Goal: Task Accomplishment & Management: Manage account settings

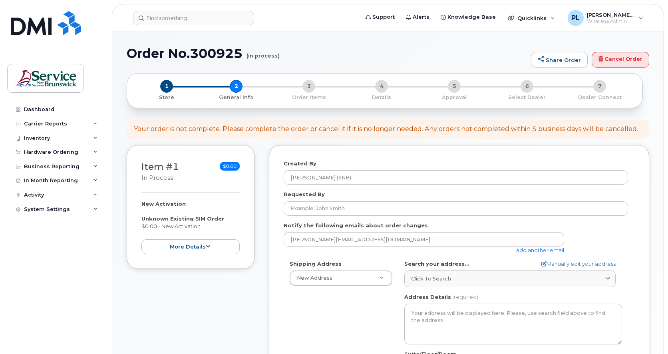
select select
click at [51, 109] on div "Dashboard" at bounding box center [39, 109] width 30 height 6
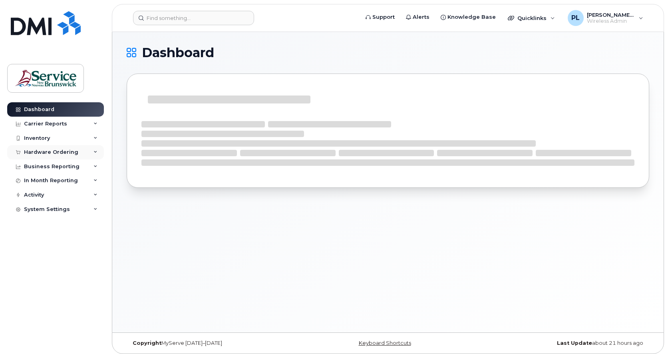
click at [82, 153] on div "Hardware Ordering" at bounding box center [55, 152] width 97 height 14
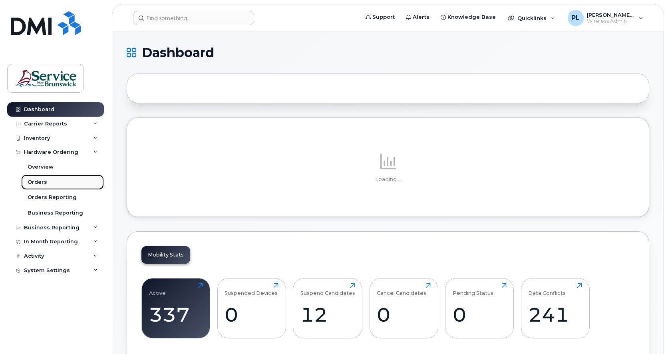
click at [38, 181] on div "Orders" at bounding box center [38, 182] width 20 height 7
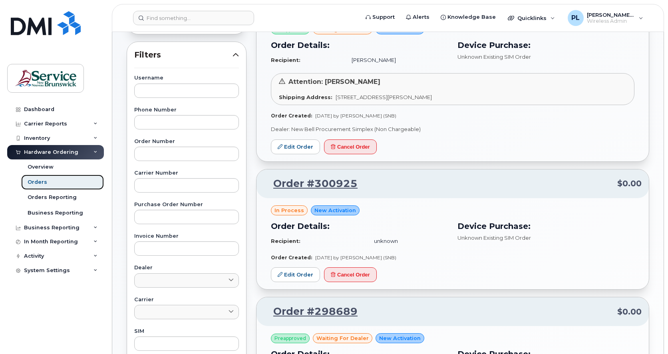
scroll to position [133, 0]
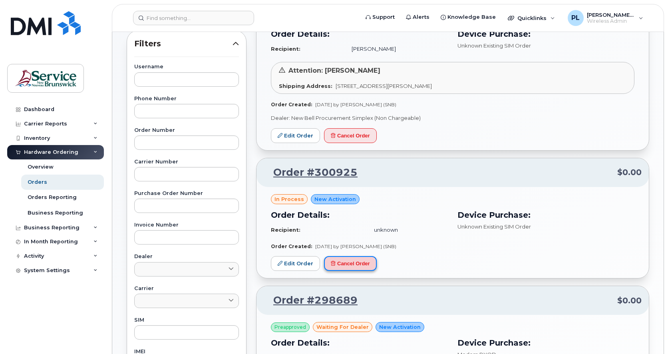
click at [349, 262] on button "Cancel Order" at bounding box center [350, 263] width 53 height 15
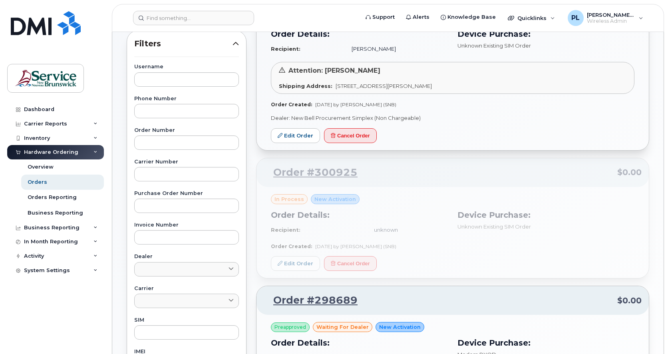
click at [122, 18] on header "Support Alerts Knowledge Base Quicklinks Suspend / Cancel Device Change SIM Car…" at bounding box center [388, 18] width 552 height 28
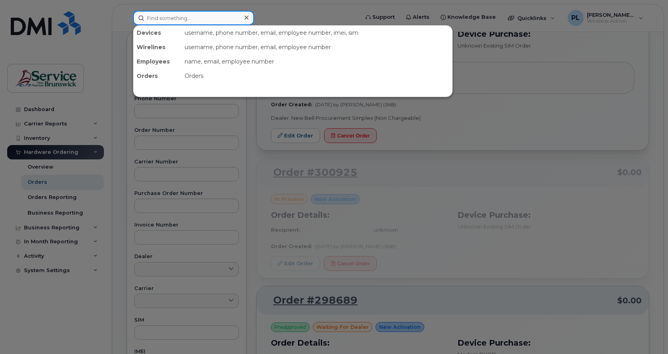
click at [210, 17] on input at bounding box center [193, 18] width 121 height 14
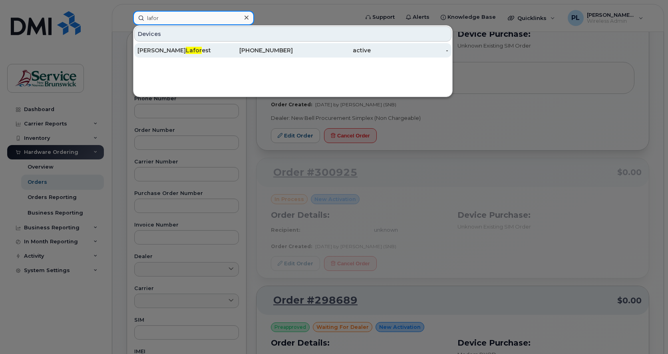
type input "lafor"
click at [216, 48] on div "506-999-0438" at bounding box center [254, 50] width 78 height 8
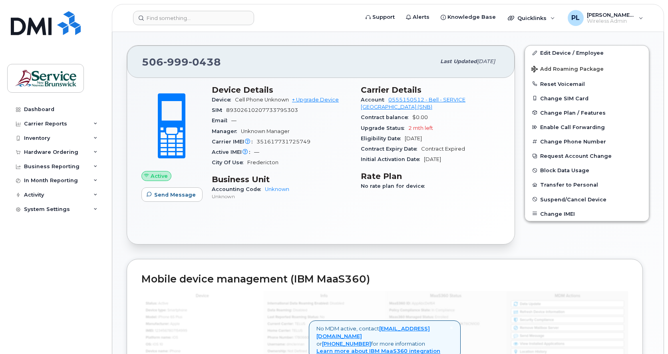
scroll to position [123, 0]
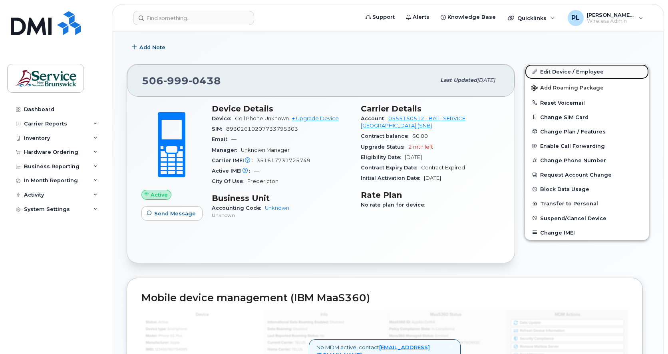
click at [587, 69] on link "Edit Device / Employee" at bounding box center [587, 71] width 124 height 14
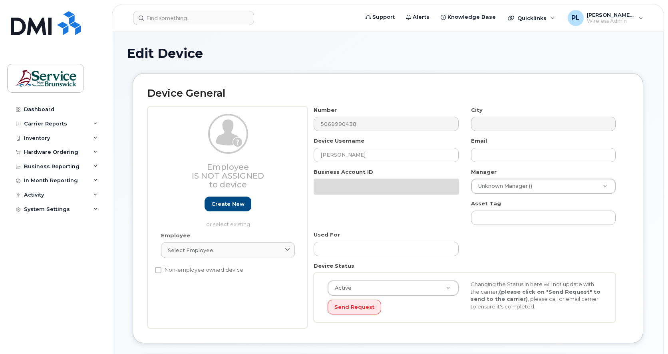
select select "34535611"
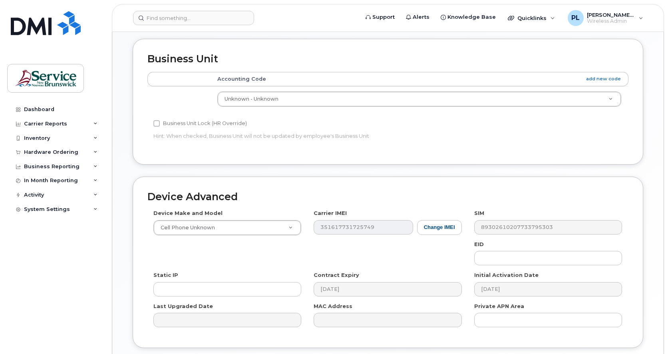
scroll to position [346, 0]
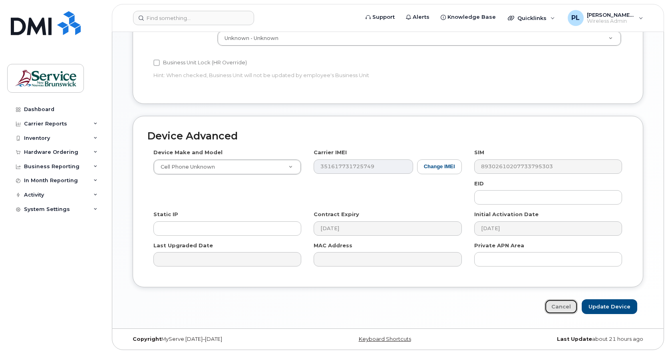
click at [565, 308] on link "Cancel" at bounding box center [560, 306] width 33 height 15
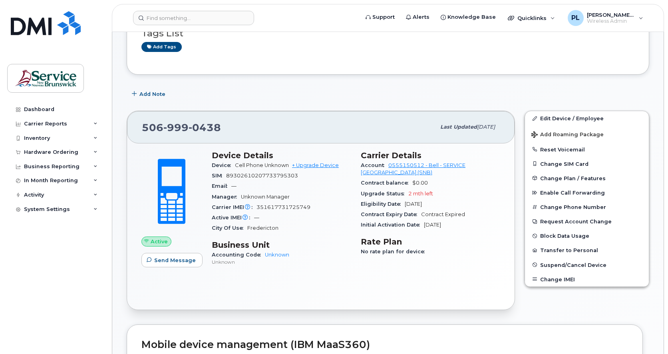
scroll to position [67, 0]
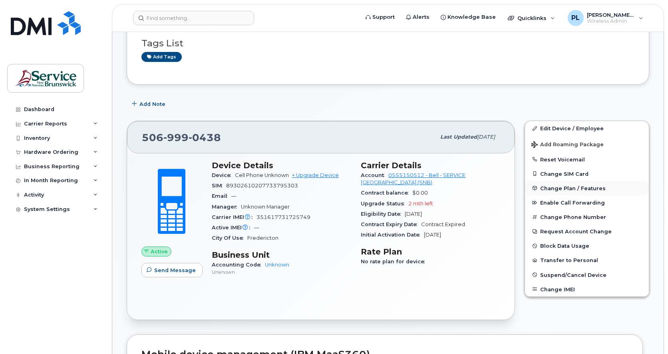
click at [556, 190] on span "Change Plan / Features" at bounding box center [573, 188] width 66 height 6
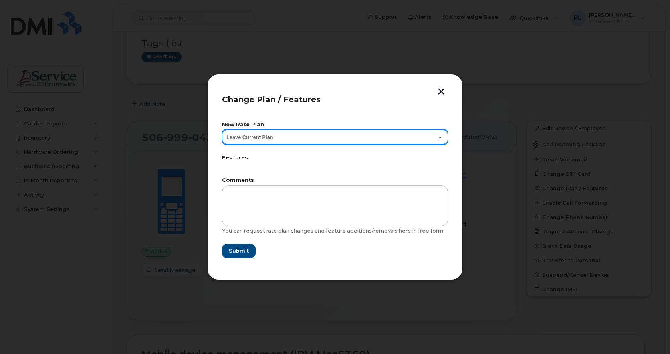
click at [262, 135] on select "Leave Current Plan Corporate Voice" at bounding box center [335, 137] width 226 height 14
select select "6190546"
click at [222, 130] on select "Leave Current Plan Corporate Voice" at bounding box center [335, 137] width 226 height 14
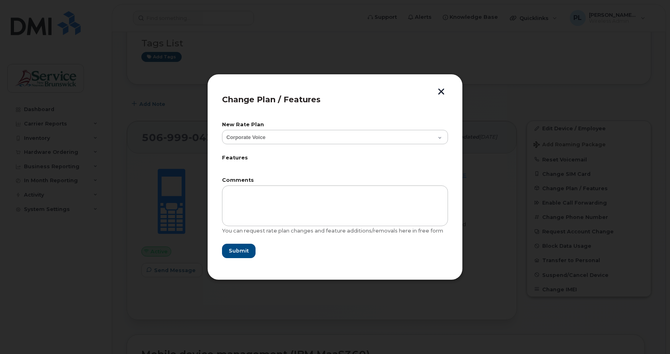
click at [439, 95] on button "button" at bounding box center [441, 92] width 12 height 8
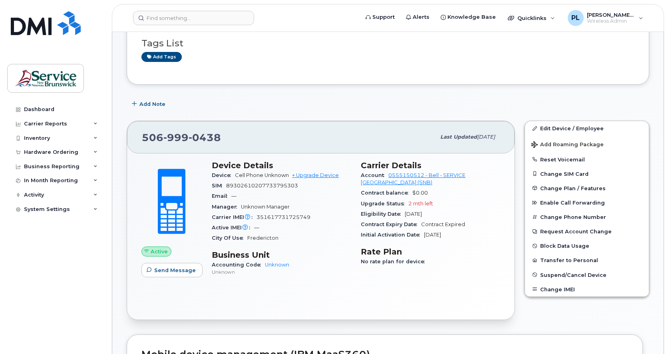
click at [216, 127] on div "[PHONE_NUMBER] Last updated [DATE]" at bounding box center [320, 137] width 387 height 32
drag, startPoint x: 220, startPoint y: 135, endPoint x: 141, endPoint y: 133, distance: 79.1
click at [141, 133] on div "[PHONE_NUMBER] Last updated [DATE]" at bounding box center [320, 137] width 387 height 32
copy span "[PHONE_NUMBER]"
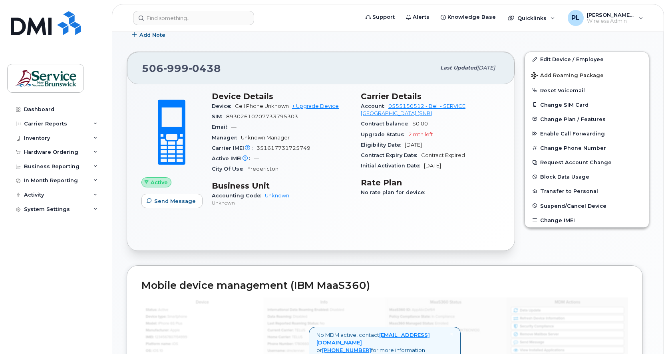
scroll to position [133, 0]
